Goal: Check status: Check status

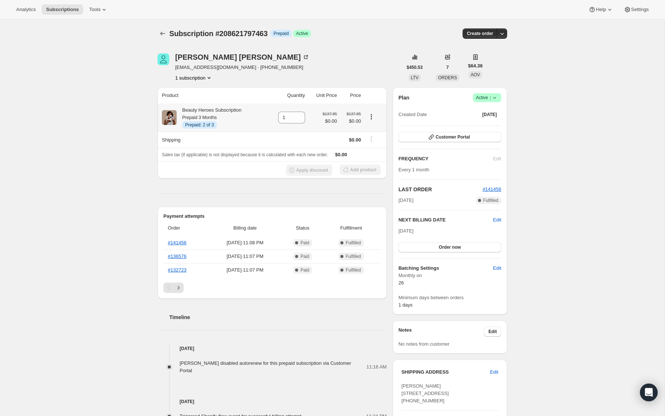
click at [374, 116] on icon "Product actions" at bounding box center [371, 116] width 7 height 7
click at [81, 185] on div "Subscription #208621797463. This page is ready Subscription #208621797463 Info …" at bounding box center [332, 330] width 665 height 620
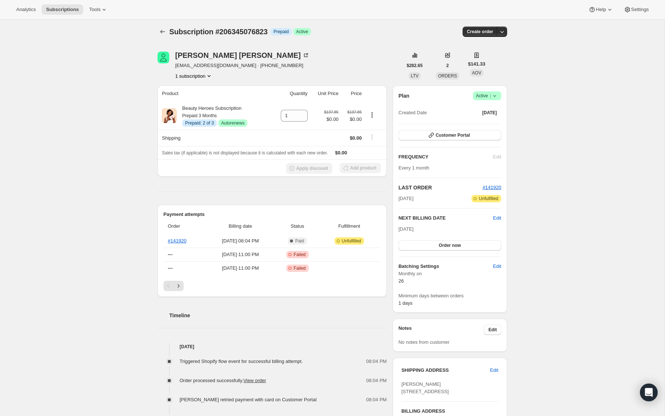
scroll to position [1, 0]
click at [178, 242] on link "#141920" at bounding box center [177, 241] width 19 height 6
